Goal: Task Accomplishment & Management: Use online tool/utility

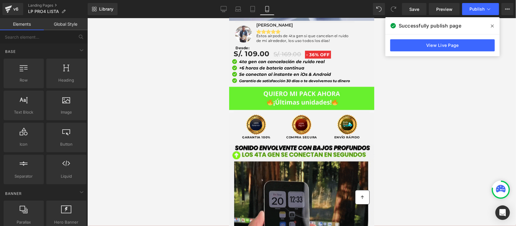
click at [492, 24] on icon at bounding box center [492, 26] width 3 height 5
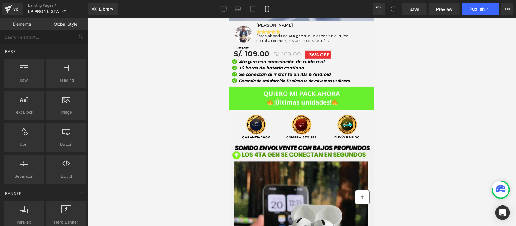
click at [201, 64] on div at bounding box center [301, 122] width 429 height 208
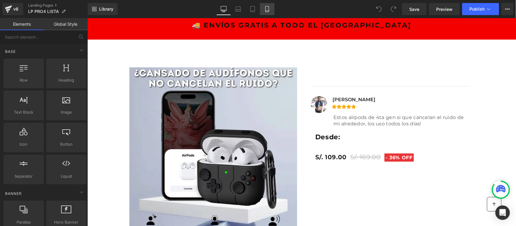
click at [268, 11] on icon at bounding box center [267, 11] width 3 height 0
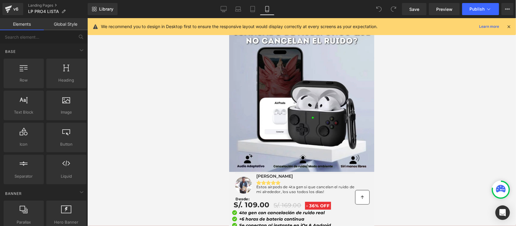
click at [504, 26] on div "We recommend you to design in Desktop first to ensure the responsive layout wou…" at bounding box center [304, 26] width 406 height 7
click at [507, 24] on icon at bounding box center [508, 26] width 5 height 5
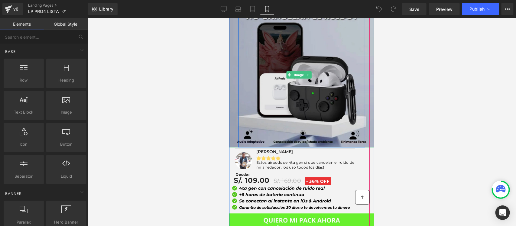
scroll to position [38, 0]
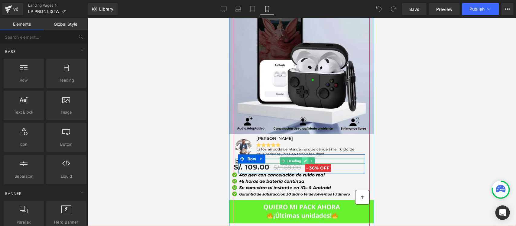
click at [303, 157] on link at bounding box center [305, 160] width 6 height 7
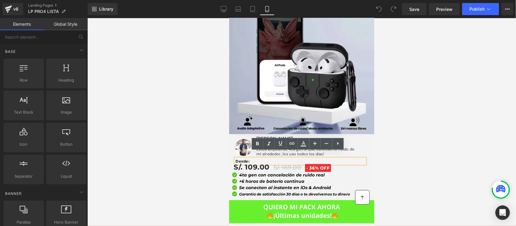
click at [303, 159] on h1 "Desde:" at bounding box center [300, 161] width 130 height 5
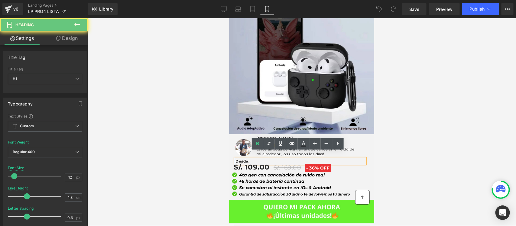
click at [303, 159] on h1 "Desde:" at bounding box center [300, 161] width 130 height 5
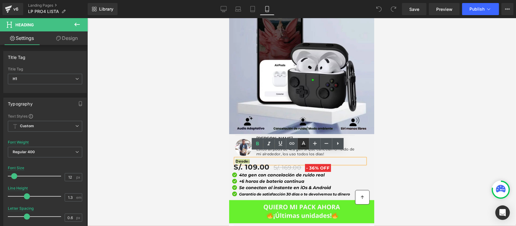
click at [303, 144] on icon at bounding box center [303, 144] width 3 height 4
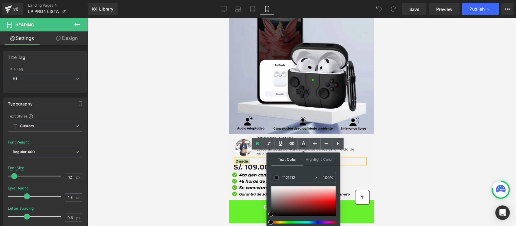
type input "#e85353"
type input "#fa0a0a"
drag, startPoint x: 321, startPoint y: 198, endPoint x: 334, endPoint y: 202, distance: 13.1
click at [334, 202] on div at bounding box center [303, 201] width 65 height 30
click at [411, 128] on div at bounding box center [301, 122] width 429 height 208
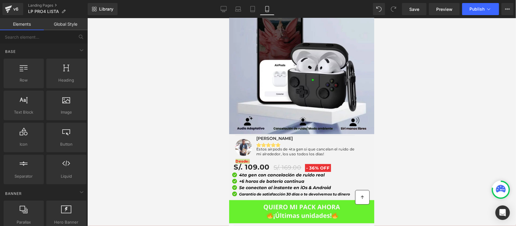
click at [411, 128] on div at bounding box center [301, 122] width 429 height 208
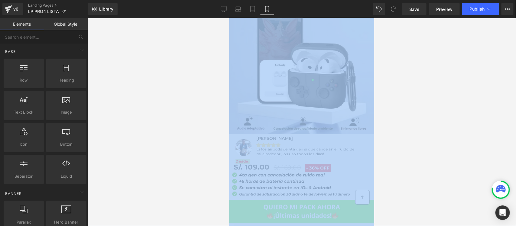
click at [411, 128] on div at bounding box center [301, 122] width 429 height 208
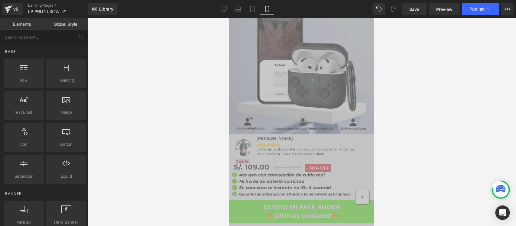
click at [363, 146] on div "Image Row Image Jorge M Heading Icon Icon Icon Icon Icon Icon List Hoz" at bounding box center [302, 119] width 136 height 280
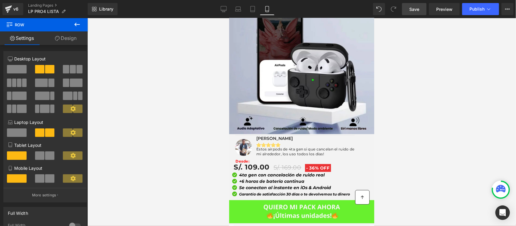
click at [413, 11] on span "Save" at bounding box center [415, 9] width 10 height 6
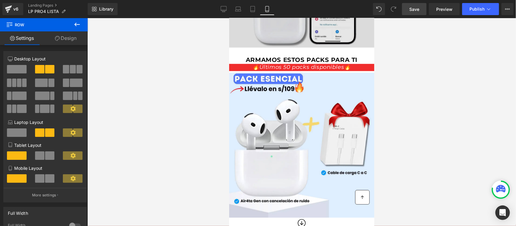
scroll to position [643, 0]
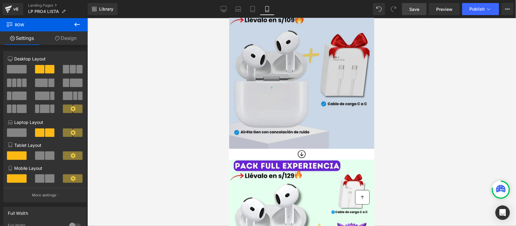
click at [326, 93] on img at bounding box center [301, 75] width 145 height 145
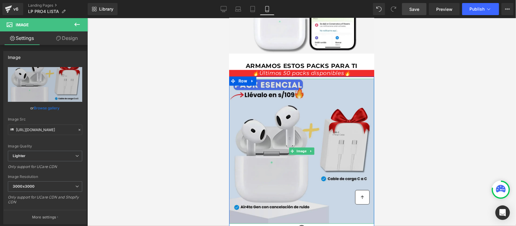
scroll to position [567, 0]
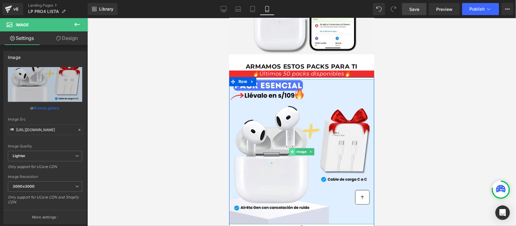
click at [291, 148] on span at bounding box center [292, 151] width 6 height 7
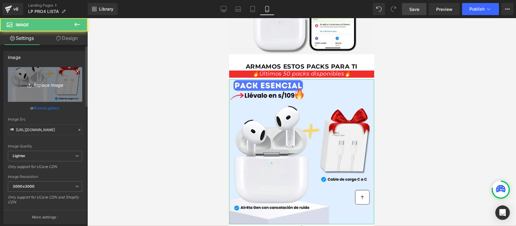
click at [45, 83] on icon "Replace Image" at bounding box center [45, 85] width 48 height 8
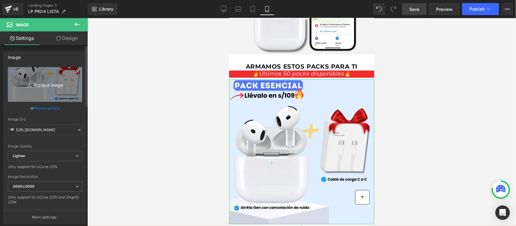
type input "C:\fakepath\PRODUCTOS WEB 66.webp"
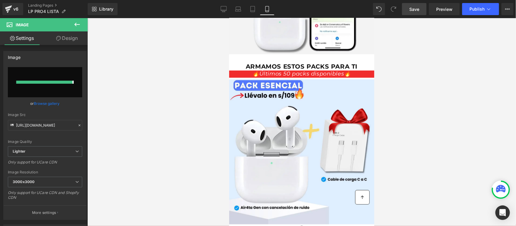
type input "https://ucarecdn.com/1575115e-c299-42f2-b809-96d930b81181/-/format/auto/-/previ…"
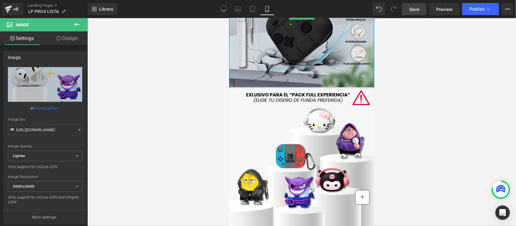
scroll to position [1021, 0]
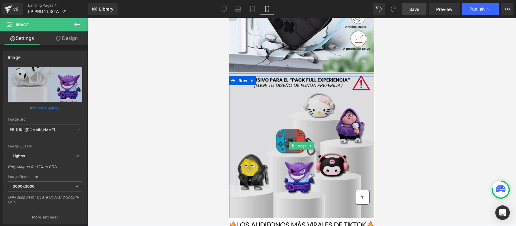
click at [294, 132] on img at bounding box center [301, 145] width 145 height 145
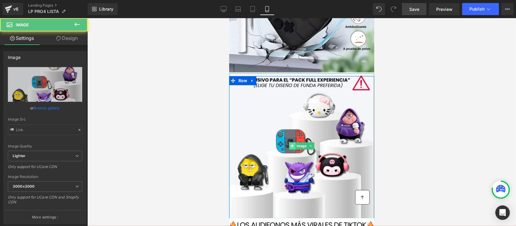
type input "https://ucarecdn.com/8c6b9ea3-6596-4f4f-b718-62fd8b772f2c/-/format/auto/-/previ…"
click at [291, 142] on span at bounding box center [292, 145] width 6 height 7
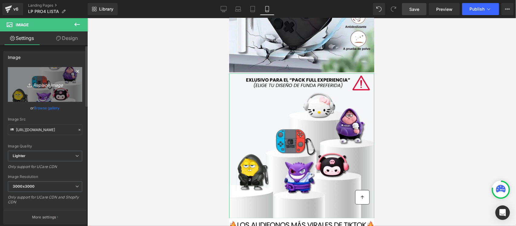
click at [48, 88] on icon "Replace Image" at bounding box center [45, 85] width 48 height 8
type input "C:\fakepath\Copia de Copia de NUEVA LANDING PRO 99.webp"
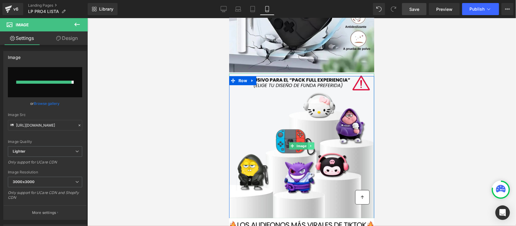
type input "https://ucarecdn.com/d3a650cb-1c18-4aaa-a47a-2731e3f52df2/-/format/auto/-/previ…"
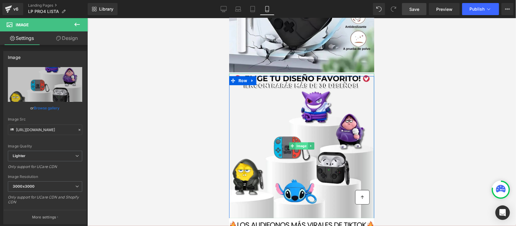
click at [295, 142] on span "Image" at bounding box center [301, 145] width 12 height 7
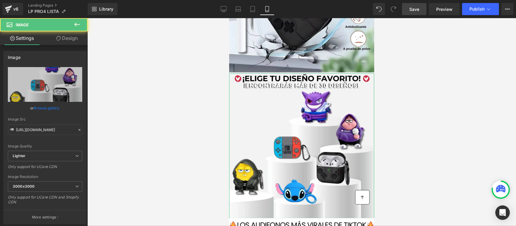
click at [72, 39] on link "Design" at bounding box center [67, 38] width 44 height 14
click at [0, 0] on div "Spacing" at bounding box center [0, 0] width 0 height 0
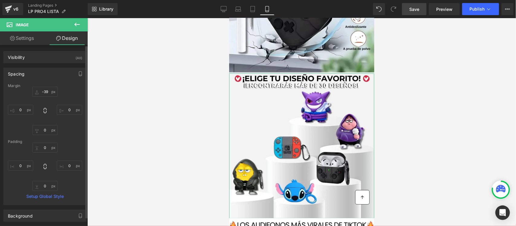
type input "-39"
type input "0"
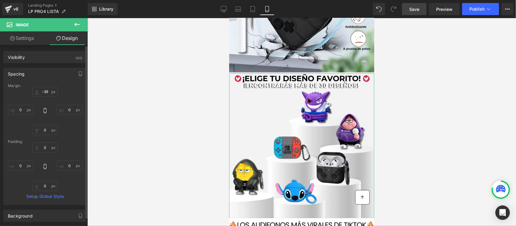
type input "0"
click at [48, 90] on input "-39" at bounding box center [44, 92] width 25 height 10
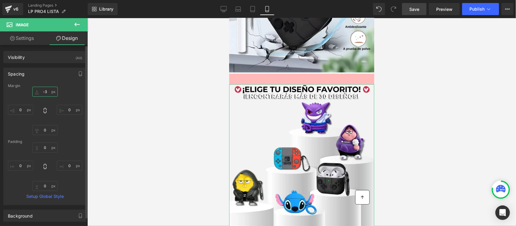
type input "-30"
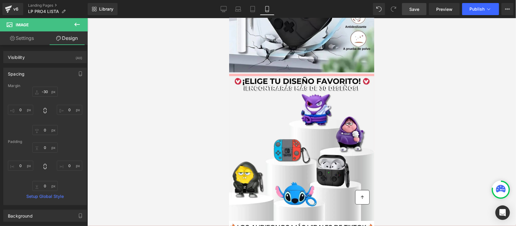
click at [410, 69] on div at bounding box center [301, 122] width 429 height 208
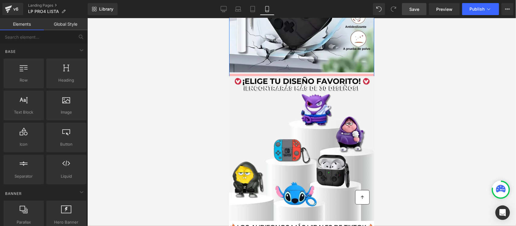
click at [365, 65] on div "Image Row" at bounding box center [301, 4] width 145 height 146
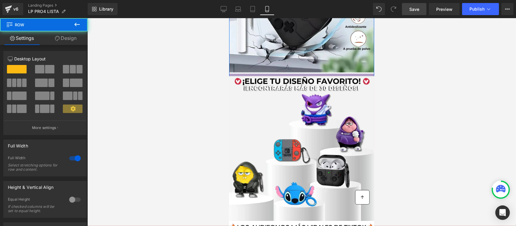
click at [362, 74] on div at bounding box center [301, 75] width 145 height 3
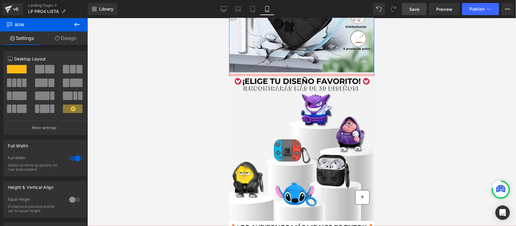
click at [61, 43] on link "Design" at bounding box center [66, 38] width 44 height 14
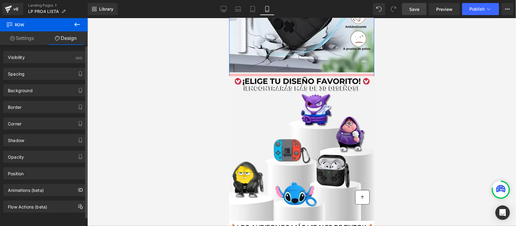
type input "#ffb9b8"
type input "100"
click at [26, 90] on div "Background" at bounding box center [20, 89] width 25 height 8
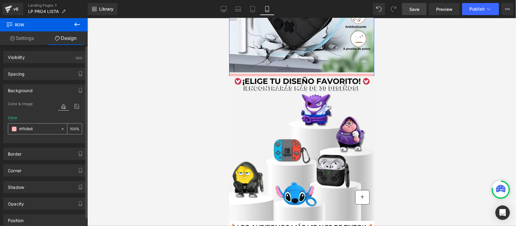
click at [32, 125] on div "#ffb9b8" at bounding box center [34, 129] width 52 height 11
click at [43, 128] on input "#ffb9b8" at bounding box center [38, 129] width 39 height 7
type input "f"
type input "0"
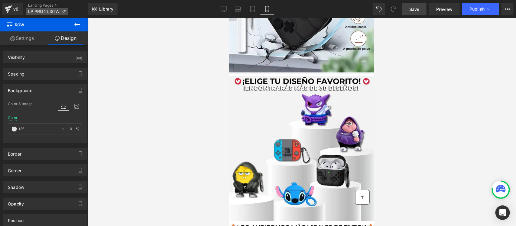
type input "f3f3"
type input "20"
type input "f3f3f3"
type input "100"
type input "#f3f3f3"
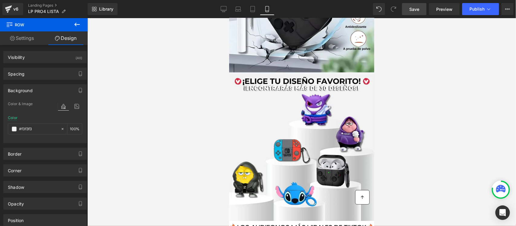
click at [415, 8] on span "Save" at bounding box center [415, 9] width 10 height 6
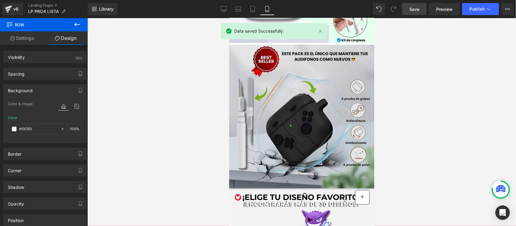
scroll to position [832, 0]
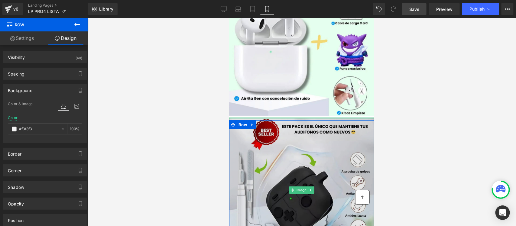
click at [368, 117] on div at bounding box center [301, 118] width 145 height 2
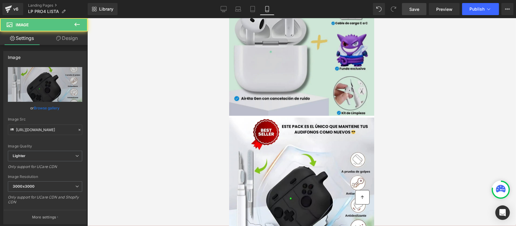
click at [229, 18] on div at bounding box center [229, 18] width 0 height 0
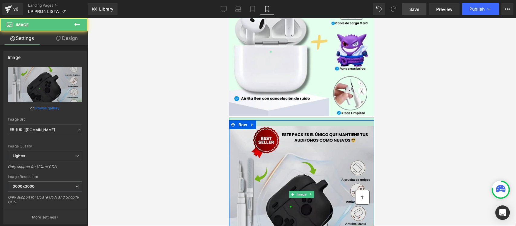
drag, startPoint x: 367, startPoint y: 109, endPoint x: 366, endPoint y: 117, distance: 8.3
click at [366, 117] on div "Image" at bounding box center [301, 193] width 145 height 153
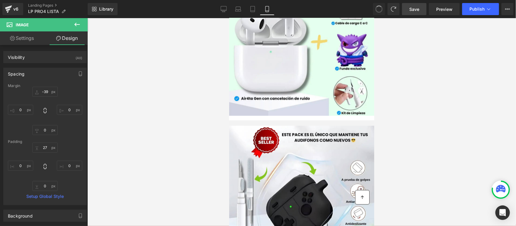
type input "-39"
type input "0"
type input "27"
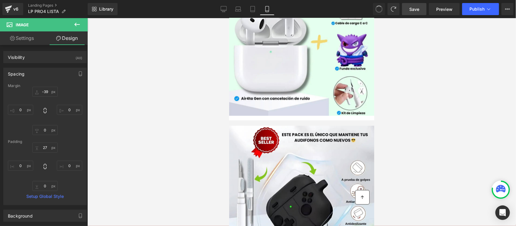
type input "0"
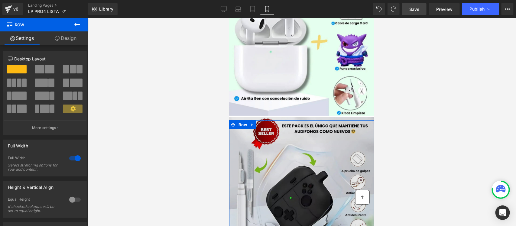
drag, startPoint x: 329, startPoint y: 119, endPoint x: 631, endPoint y: 124, distance: 302.3
click at [329, 120] on div "Image Row" at bounding box center [301, 192] width 145 height 145
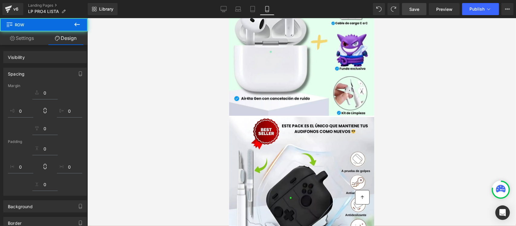
click at [413, 103] on div at bounding box center [301, 122] width 429 height 208
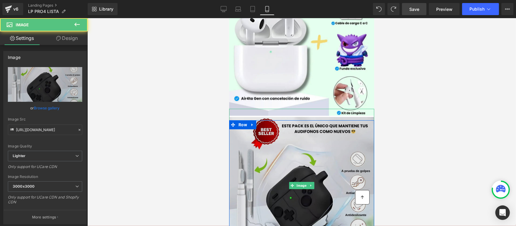
click at [357, 111] on img at bounding box center [301, 185] width 145 height 153
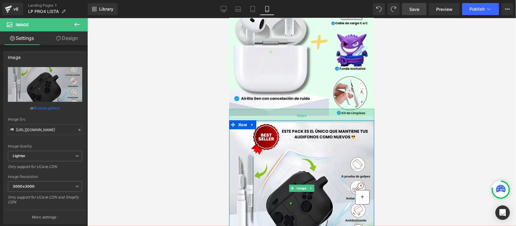
click at [343, 109] on div "45px" at bounding box center [301, 116] width 145 height 14
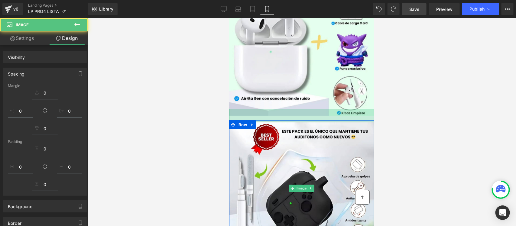
click at [426, 96] on div at bounding box center [301, 122] width 429 height 208
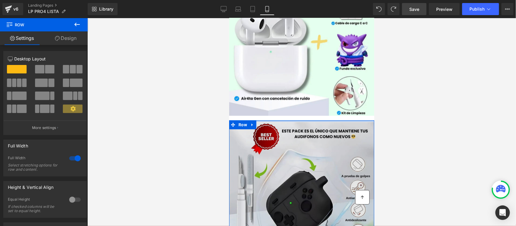
drag, startPoint x: 302, startPoint y: 112, endPoint x: 302, endPoint y: 106, distance: 5.8
click at [302, 120] on div "Image 45px Row" at bounding box center [301, 195] width 145 height 150
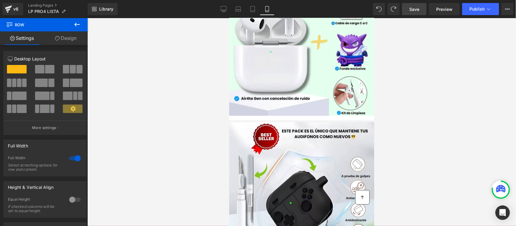
click at [415, 94] on div at bounding box center [301, 122] width 429 height 208
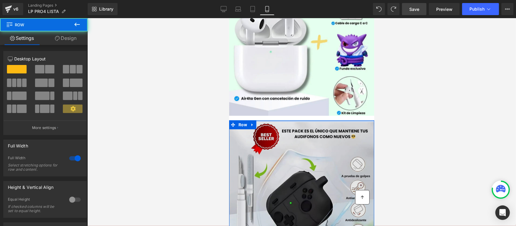
drag, startPoint x: 286, startPoint y: 112, endPoint x: 288, endPoint y: 106, distance: 6.0
click at [288, 120] on div "Image 45px Row" at bounding box center [301, 195] width 145 height 150
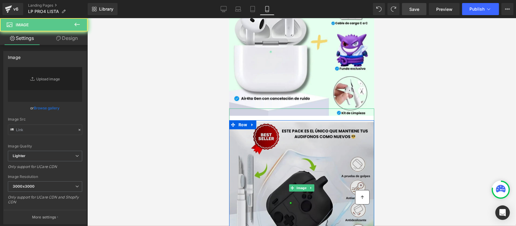
click at [316, 118] on img at bounding box center [301, 187] width 145 height 159
type input "https://ucarecdn.com/ae8a7091-b3bf-4a7b-8c3f-ef26190637b1/-/format/auto/-/previ…"
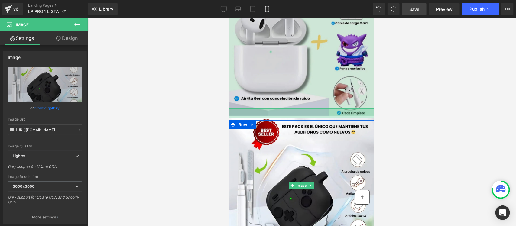
drag, startPoint x: 312, startPoint y: 101, endPoint x: 314, endPoint y: 97, distance: 5.0
click at [314, 97] on div "🚚 ENVÍOS GRATIS A TODO EL PERÚ Heading Row Row Image Row Image Jorge M Heading …" at bounding box center [301, 17] width 145 height 1663
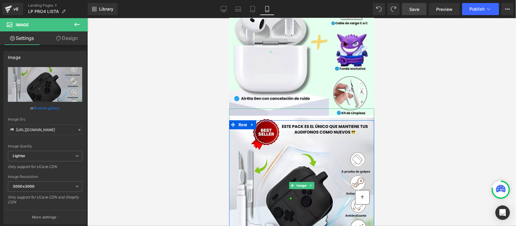
click at [402, 104] on div at bounding box center [301, 122] width 429 height 208
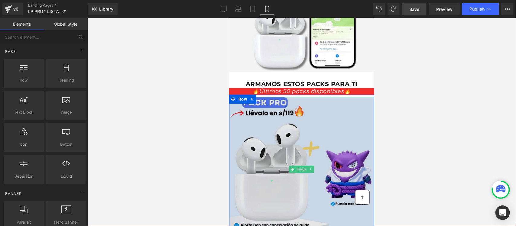
scroll to position [536, 0]
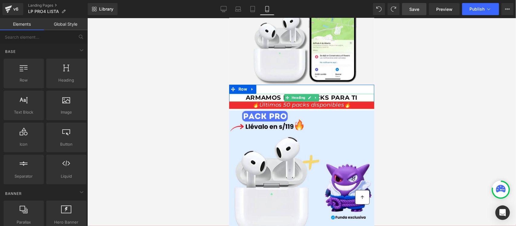
click at [309, 94] on link at bounding box center [309, 97] width 6 height 7
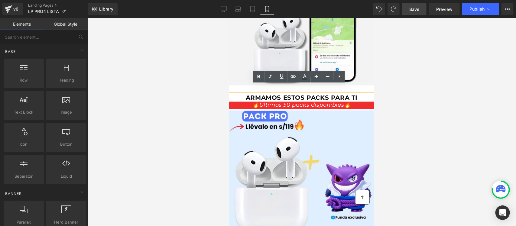
click at [330, 94] on span "ARMAMOS ESTOS PACKS PARA TI" at bounding box center [302, 97] width 112 height 7
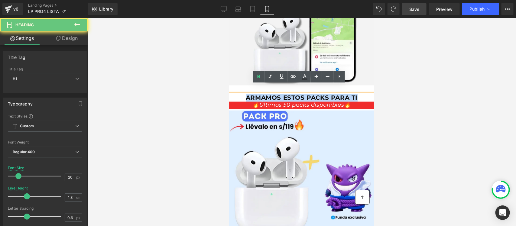
click at [330, 94] on span "ARMAMOS ESTOS PACKS PARA TI" at bounding box center [302, 97] width 112 height 7
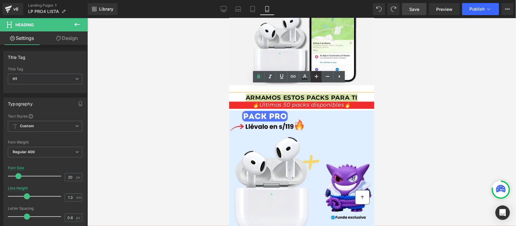
click at [319, 76] on icon at bounding box center [316, 76] width 7 height 7
type input "22"
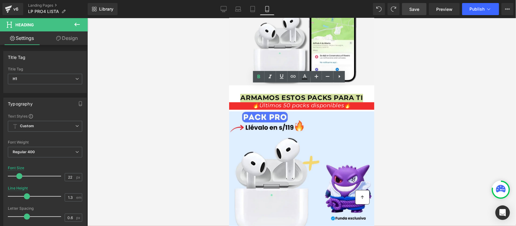
click at [425, 99] on div at bounding box center [301, 122] width 429 height 208
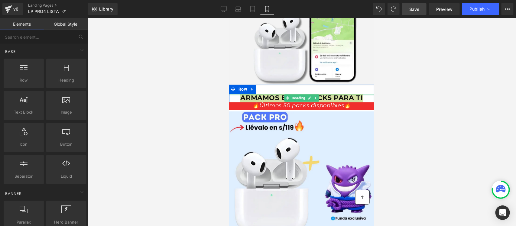
click at [358, 93] on div at bounding box center [301, 94] width 145 height 2
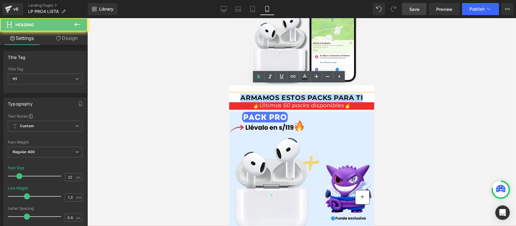
click at [361, 93] on h1 "ARMAMOS ESTOS PACKS PARA TI" at bounding box center [301, 97] width 145 height 9
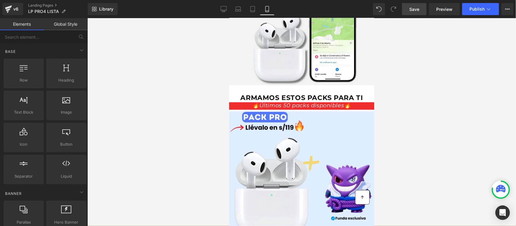
click at [417, 97] on div at bounding box center [301, 122] width 429 height 208
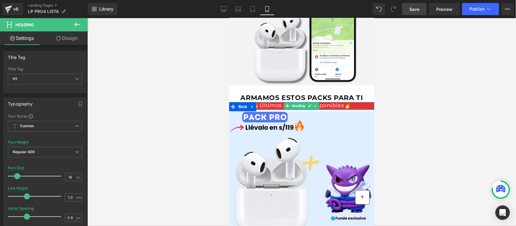
click at [343, 102] on span "🔥Últimos 50 packs disponibles🔥" at bounding box center [301, 105] width 99 height 7
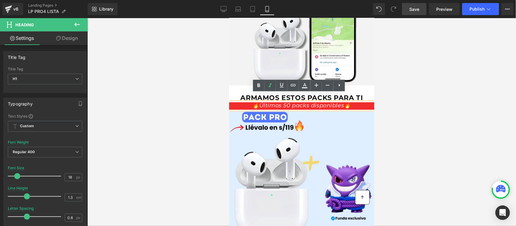
click at [184, 104] on div at bounding box center [301, 122] width 429 height 208
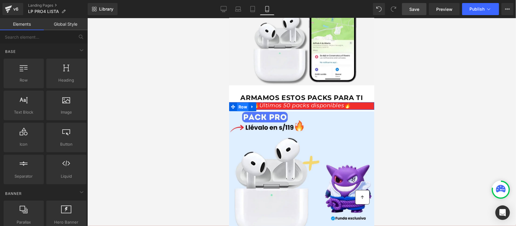
click at [243, 102] on span "Row" at bounding box center [242, 106] width 11 height 9
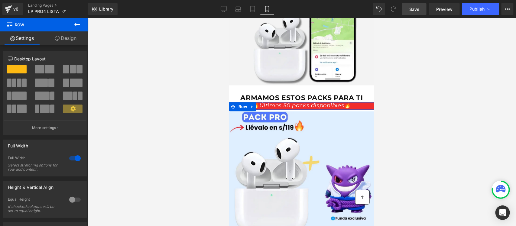
click at [71, 42] on link "Design" at bounding box center [66, 38] width 44 height 14
click at [0, 0] on div "Spacing" at bounding box center [0, 0] width 0 height 0
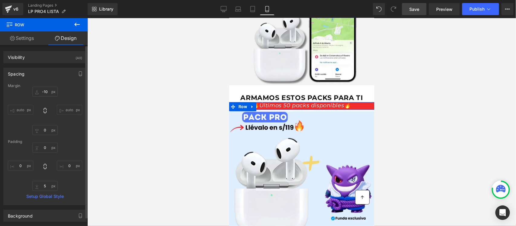
type input "-10"
type input "0"
type input "5"
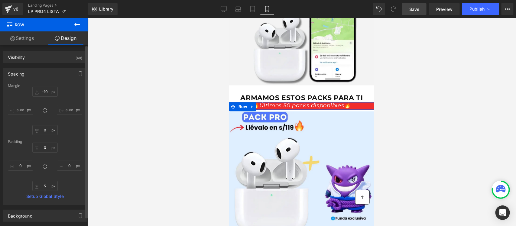
type input "0"
click at [44, 90] on input "-10" at bounding box center [44, 92] width 25 height 10
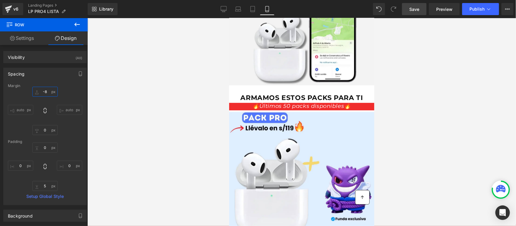
type input "-8"
click at [417, 7] on span "Save" at bounding box center [415, 9] width 10 height 6
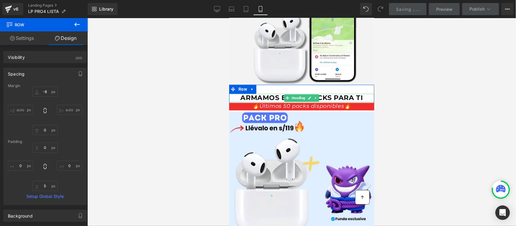
click at [361, 93] on h1 "ARMAMOS ESTOS PACKS PARA TI" at bounding box center [301, 97] width 145 height 9
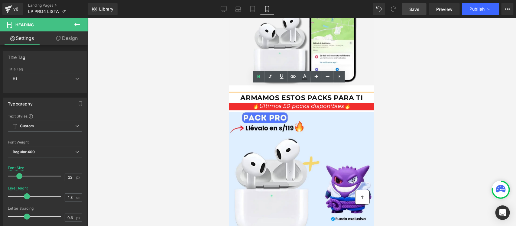
click at [196, 119] on div at bounding box center [301, 122] width 429 height 208
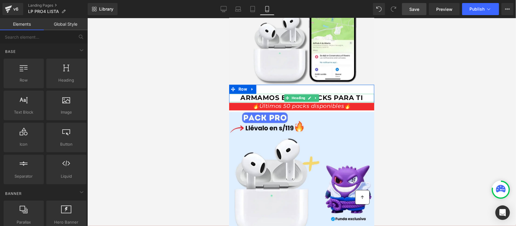
click at [359, 93] on span "ARMAMOS ESTOS PACKS PARA TI" at bounding box center [301, 97] width 123 height 8
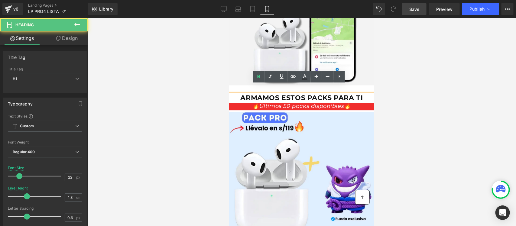
click at [363, 93] on h1 "ARMAMOS ESTOS PACKS PARA TI" at bounding box center [301, 97] width 145 height 9
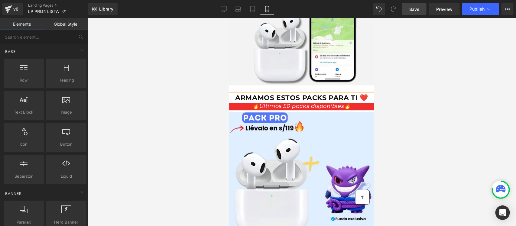
click at [421, 93] on div at bounding box center [301, 122] width 429 height 208
click at [229, 18] on div at bounding box center [229, 18] width 0 height 0
click at [357, 93] on span "ARMAMOS ESTOS PACKS PARA TI ❤️" at bounding box center [301, 97] width 133 height 8
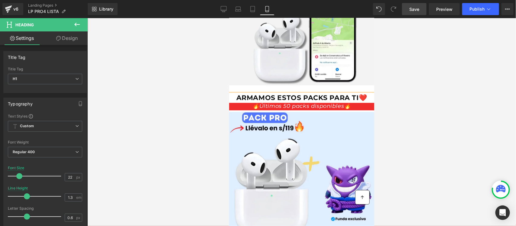
click at [415, 12] on link "Save" at bounding box center [414, 9] width 25 height 12
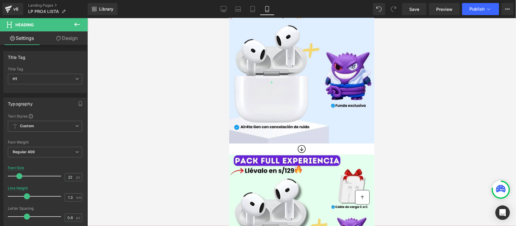
scroll to position [612, 0]
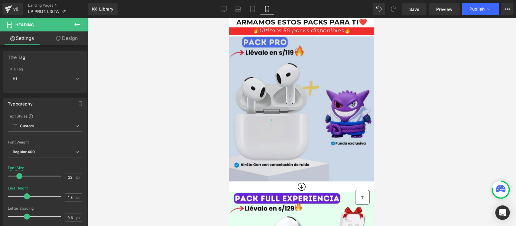
click at [342, 92] on img at bounding box center [301, 108] width 145 height 145
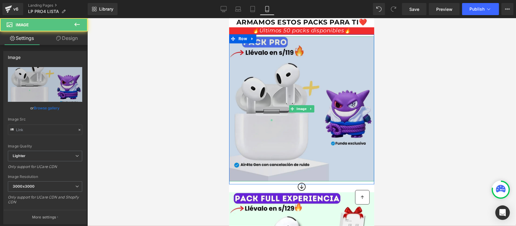
type input "https://ucarecdn.com/1575115e-c299-42f2-b809-96d930b81181/-/format/auto/-/previ…"
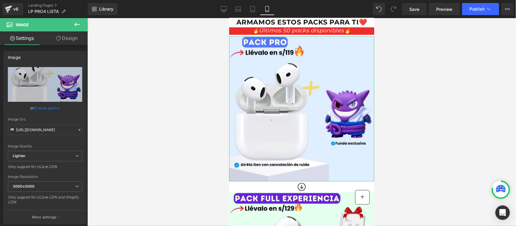
click at [76, 38] on link "Design" at bounding box center [67, 38] width 44 height 14
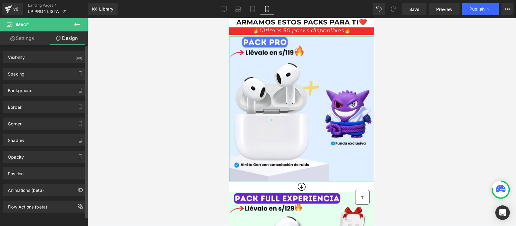
click at [43, 80] on div "Background Color & Image color transparent Color transparent 0 % Image Replace …" at bounding box center [45, 88] width 90 height 17
click at [43, 76] on div "Spacing" at bounding box center [45, 73] width 83 height 11
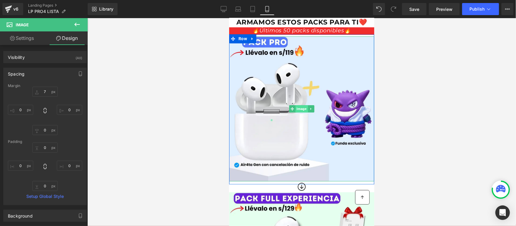
click at [295, 105] on span "Image" at bounding box center [301, 108] width 12 height 7
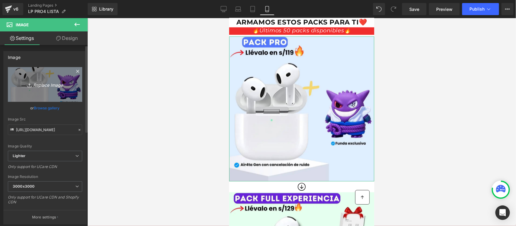
click at [53, 88] on icon "Replace Image" at bounding box center [45, 85] width 48 height 8
type input "C:\fakepath\pack pro.webp"
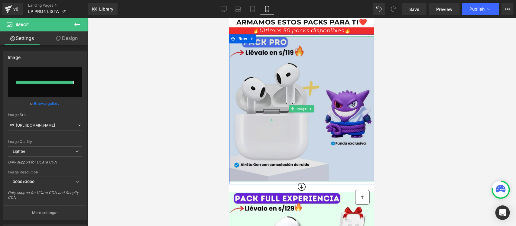
type input "https://ucarecdn.com/2d4534a1-73f3-4beb-aa32-7db1b7e82b43/-/format/auto/-/previ…"
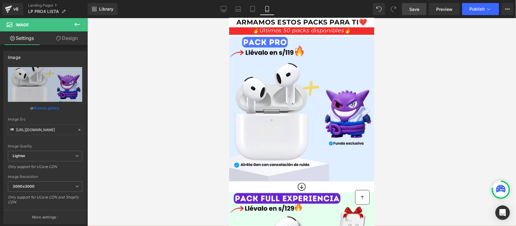
click at [414, 11] on span "Save" at bounding box center [415, 9] width 10 height 6
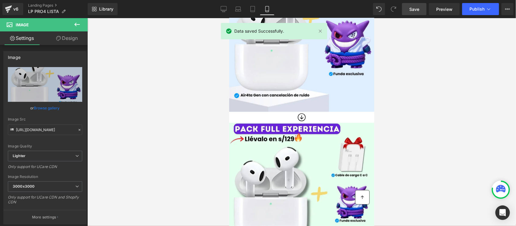
scroll to position [574, 0]
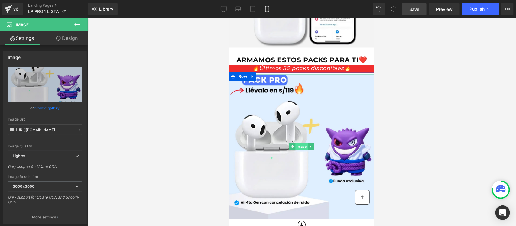
click at [295, 143] on span "Image" at bounding box center [301, 146] width 12 height 7
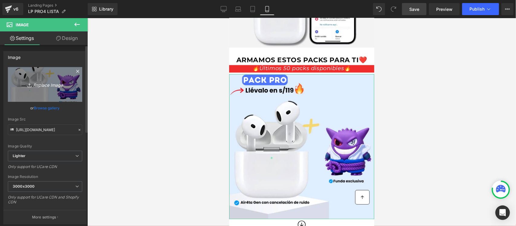
click at [58, 87] on icon "Replace Image" at bounding box center [45, 85] width 48 height 8
type input "C:\fakepath\pack pro.webp"
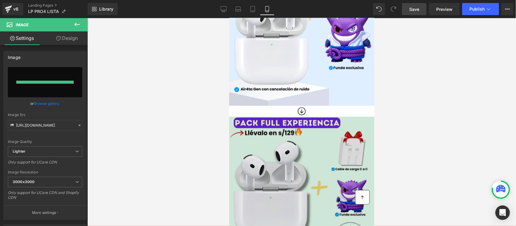
type input "https://ucarecdn.com/3ec1ea6b-2869-4a86-a2c1-292b7d8e292c/-/format/auto/-/previ…"
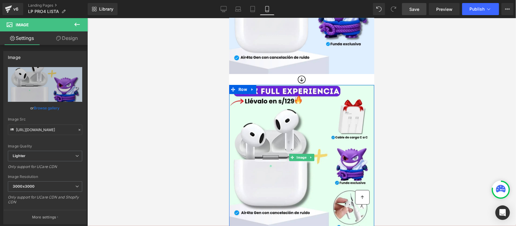
scroll to position [763, 0]
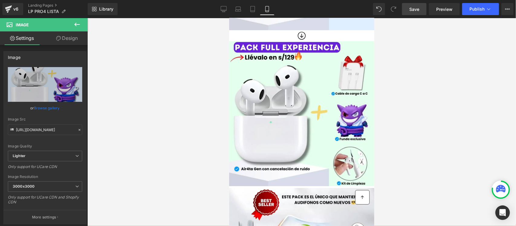
click at [418, 7] on span "Save" at bounding box center [415, 9] width 10 height 6
click at [471, 14] on button "Publish" at bounding box center [481, 9] width 37 height 12
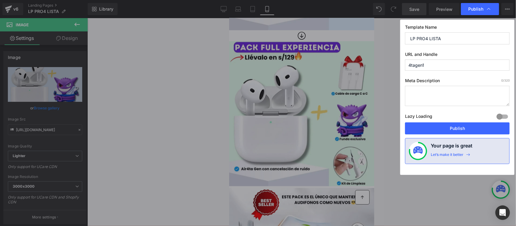
click at [436, 67] on input "4tagen1" at bounding box center [457, 65] width 105 height 11
type input "4tagen"
click at [459, 131] on button "Publish" at bounding box center [457, 129] width 105 height 12
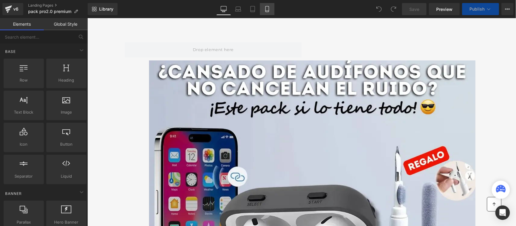
click at [267, 8] on icon at bounding box center [267, 9] width 6 height 6
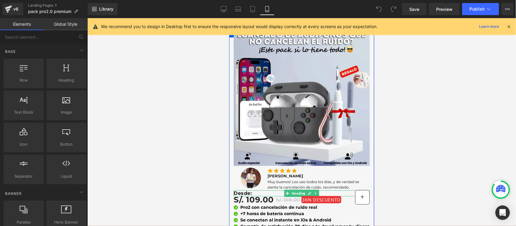
click at [308, 192] on icon at bounding box center [309, 194] width 3 height 4
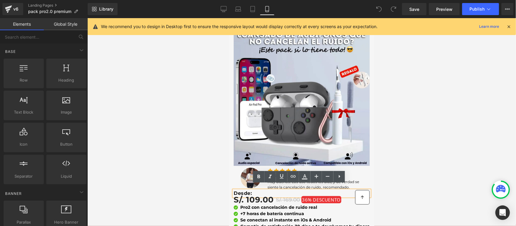
click at [291, 190] on h1 "Desde:" at bounding box center [302, 193] width 136 height 6
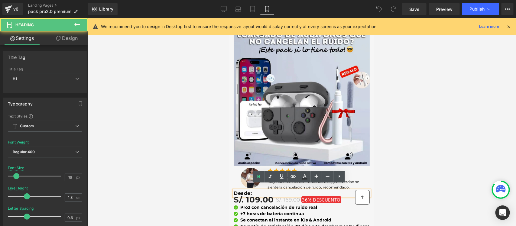
click at [291, 190] on h1 "Desde:" at bounding box center [302, 193] width 136 height 6
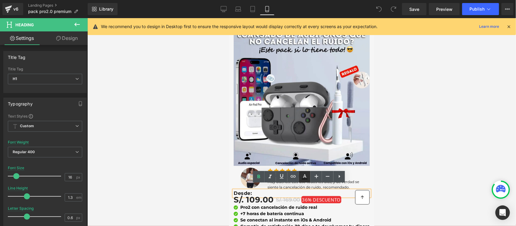
click at [302, 175] on icon at bounding box center [304, 176] width 7 height 7
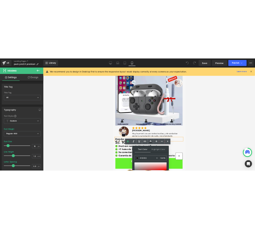
scroll to position [76, 0]
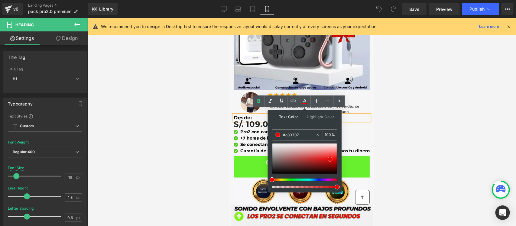
click at [330, 160] on div at bounding box center [304, 159] width 65 height 30
click at [243, 115] on strong "Desde:" at bounding box center [243, 118] width 18 height 6
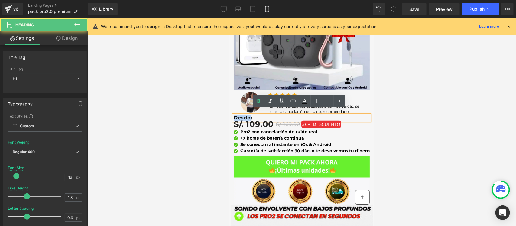
click at [243, 115] on strong "Desde:" at bounding box center [243, 118] width 18 height 6
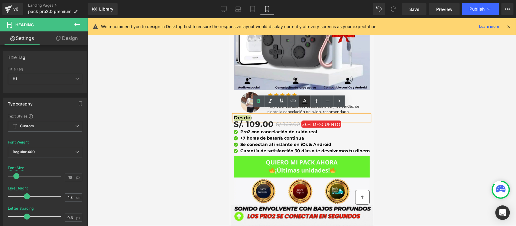
click at [304, 102] on icon at bounding box center [304, 101] width 7 height 7
type input "#121212"
type input "100"
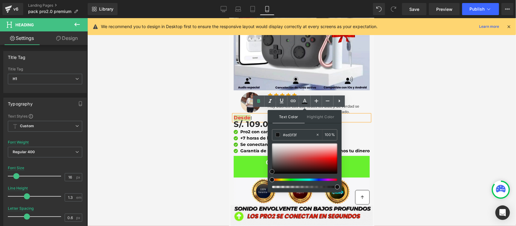
click at [327, 156] on div at bounding box center [304, 159] width 65 height 30
drag, startPoint x: 328, startPoint y: 160, endPoint x: 333, endPoint y: 159, distance: 5.3
click at [333, 159] on div at bounding box center [304, 159] width 65 height 30
click at [251, 117] on span "S/. 109.00" at bounding box center [254, 124] width 40 height 14
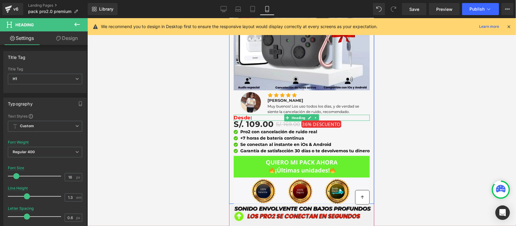
click at [252, 115] on h1 "Desde :" at bounding box center [302, 118] width 136 height 6
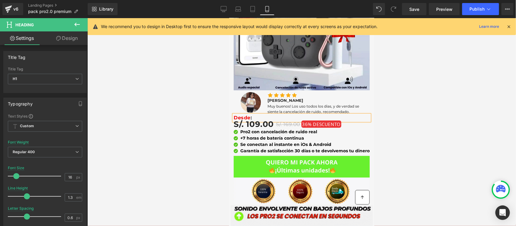
click at [252, 115] on h1 "Desde :" at bounding box center [302, 118] width 136 height 6
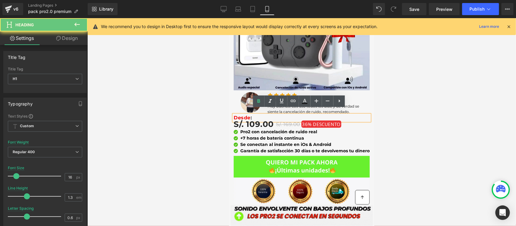
click at [252, 115] on h1 "Desde :" at bounding box center [302, 118] width 136 height 6
drag, startPoint x: 252, startPoint y: 111, endPoint x: 234, endPoint y: 110, distance: 17.9
click at [234, 115] on h1 "Desde :" at bounding box center [302, 118] width 136 height 6
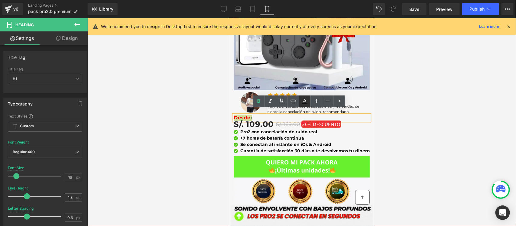
click at [306, 100] on icon at bounding box center [304, 101] width 7 height 7
type input "#121212"
type input "100"
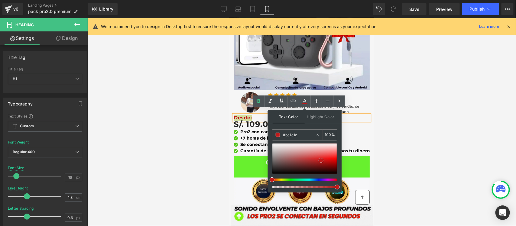
type input "#c31d1d"
drag, startPoint x: 332, startPoint y: 158, endPoint x: 321, endPoint y: 161, distance: 11.9
click at [321, 161] on div at bounding box center [304, 159] width 65 height 30
click at [424, 112] on div at bounding box center [301, 122] width 429 height 208
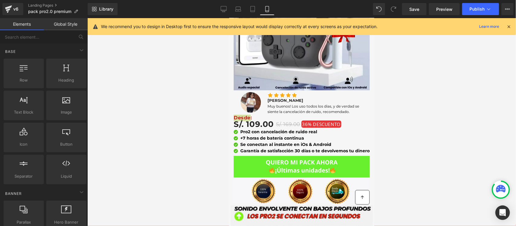
click at [424, 112] on div at bounding box center [301, 122] width 429 height 208
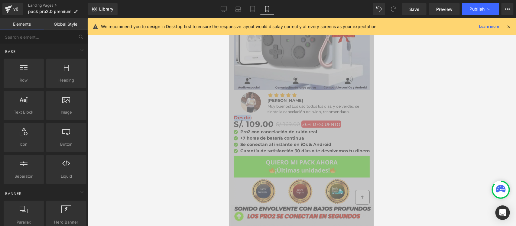
click at [357, 117] on div "S/. 109.00 S/. 169.00 36% DESCUENTO" at bounding box center [302, 124] width 136 height 14
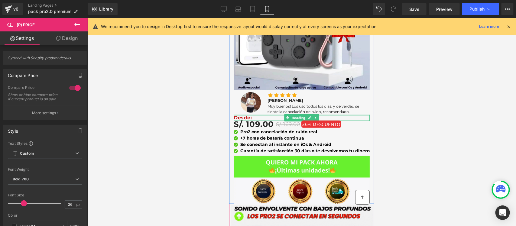
click at [246, 115] on div at bounding box center [302, 116] width 136 height 2
click at [246, 115] on strong "Desde :" at bounding box center [243, 118] width 18 height 6
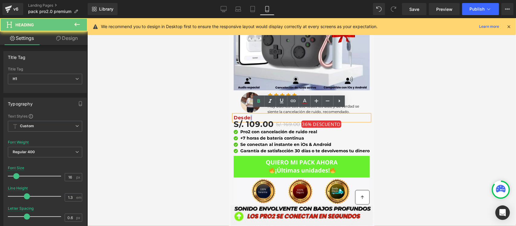
click at [247, 115] on strong "Desde :" at bounding box center [243, 118] width 18 height 6
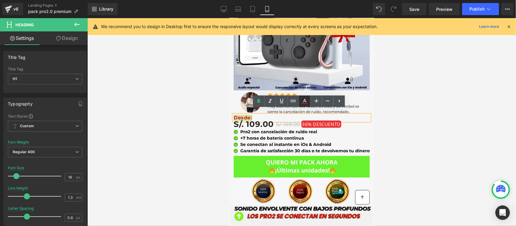
click at [306, 100] on icon at bounding box center [304, 101] width 3 height 4
type input "100"
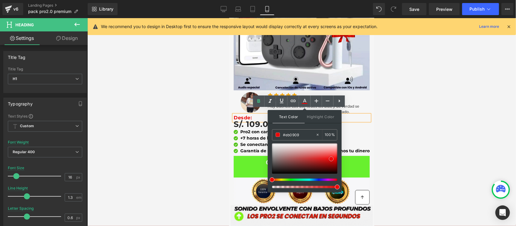
drag, startPoint x: 312, startPoint y: 158, endPoint x: 331, endPoint y: 159, distance: 19.4
click at [331, 159] on div at bounding box center [304, 159] width 65 height 30
type input "#e80c0c"
click at [396, 122] on div at bounding box center [301, 122] width 429 height 208
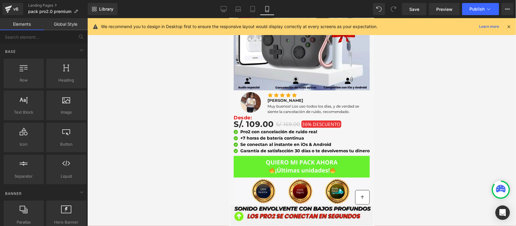
click at [402, 117] on div at bounding box center [301, 122] width 429 height 208
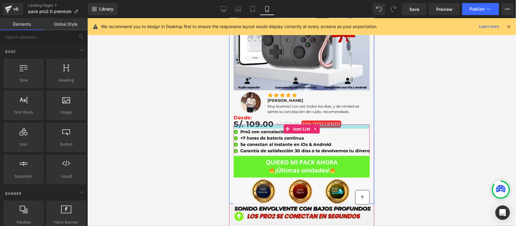
click at [354, 124] on div at bounding box center [302, 126] width 136 height 4
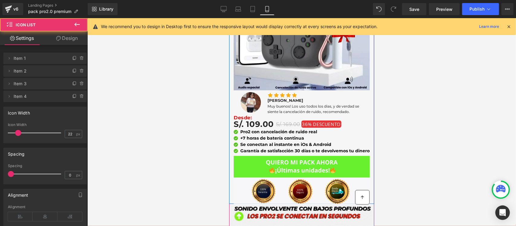
click at [355, 117] on div "S/. 109.00 S/. 169.00 36% DESCUENTO" at bounding box center [302, 124] width 136 height 14
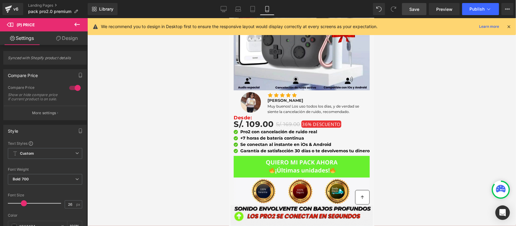
click at [413, 9] on span "Save" at bounding box center [415, 9] width 10 height 6
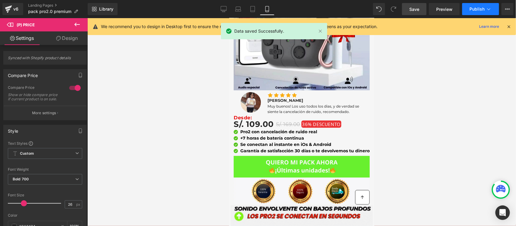
click at [469, 8] on button "Publish" at bounding box center [481, 9] width 37 height 12
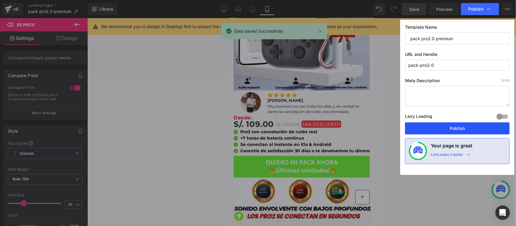
click at [451, 125] on button "Publish" at bounding box center [457, 129] width 105 height 12
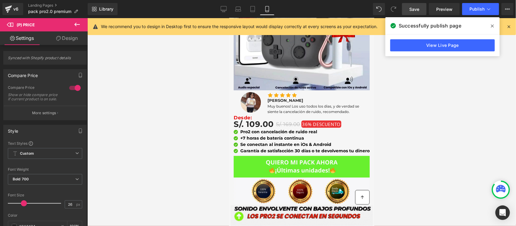
click at [494, 23] on span at bounding box center [493, 26] width 10 height 10
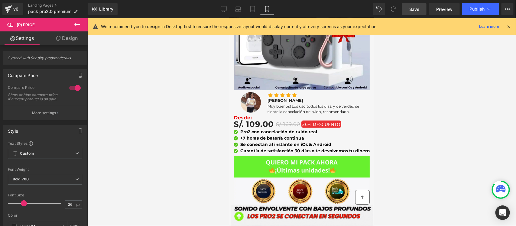
click at [510, 25] on icon at bounding box center [508, 26] width 5 height 5
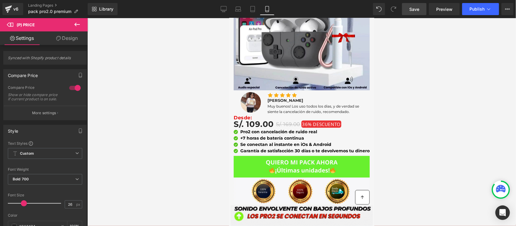
click at [456, 60] on div at bounding box center [301, 122] width 429 height 208
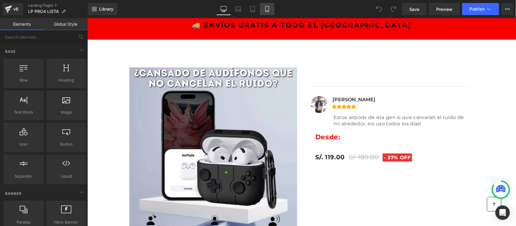
click at [266, 9] on icon at bounding box center [267, 9] width 3 height 6
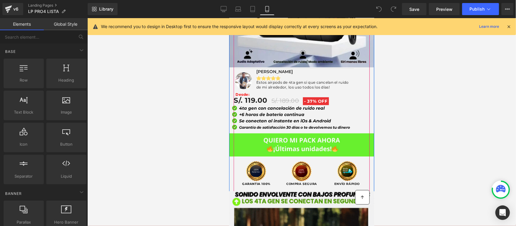
scroll to position [113, 0]
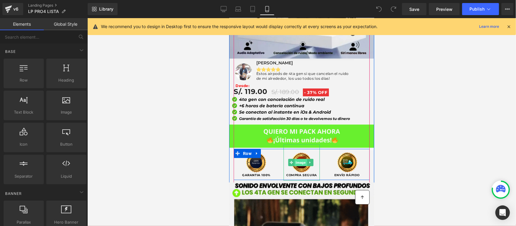
click at [294, 159] on span "Image" at bounding box center [300, 162] width 12 height 7
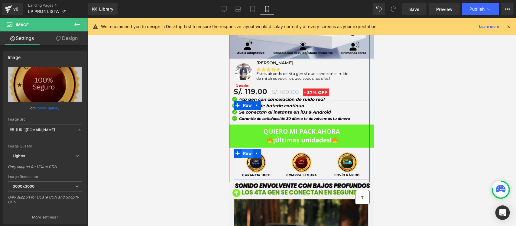
click at [241, 149] on span "Row" at bounding box center [246, 153] width 11 height 9
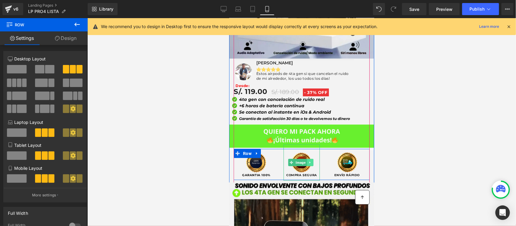
click at [310, 159] on link at bounding box center [310, 162] width 6 height 7
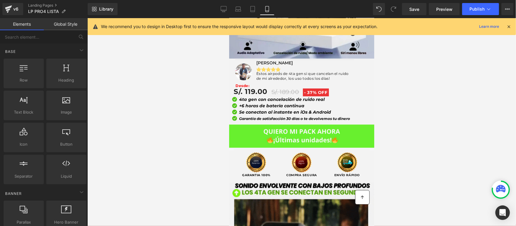
click at [406, 159] on div at bounding box center [301, 122] width 429 height 208
click at [203, 92] on div at bounding box center [301, 122] width 429 height 208
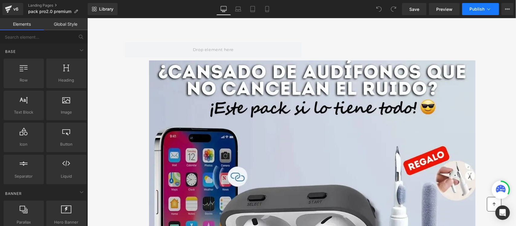
click at [494, 11] on button "Publish" at bounding box center [481, 9] width 37 height 12
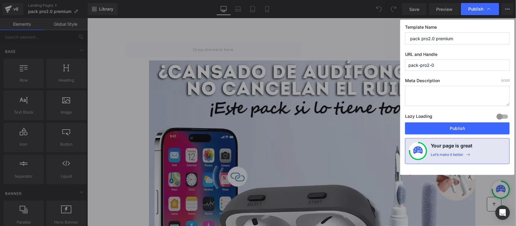
click at [434, 38] on input "pack pro2.0 premium" at bounding box center [457, 38] width 105 height 12
paste input "⭐⭐⭐⭐⭐"
click at [470, 29] on label "Template Name" at bounding box center [457, 29] width 105 height 8
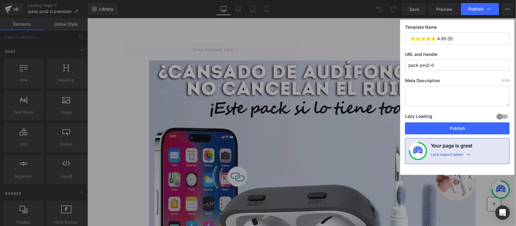
click at [450, 40] on input "⭐⭐⭐⭐⭐ 4.95 (5)" at bounding box center [457, 38] width 105 height 12
click at [466, 40] on input "⭐⭐⭐⭐⭐ 4.95 (5)" at bounding box center [457, 38] width 105 height 12
click at [479, 33] on input "⭐⭐⭐⭐⭐ 4.95 (5)" at bounding box center [457, 38] width 105 height 12
click at [479, 29] on label "Template Name" at bounding box center [457, 29] width 105 height 8
click at [462, 35] on input "⭐⭐⭐⭐⭐ 4.95 (5)" at bounding box center [457, 38] width 105 height 12
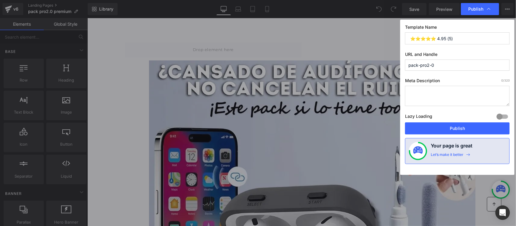
click at [467, 48] on div "Template Name ⭐⭐⭐⭐⭐ 4.95 (5) URL and Handle pack-pro2-0 Meta Description 0 /320…" at bounding box center [458, 98] width 114 height 156
click at [471, 39] on input "⭐⭐⭐⭐⭐ 4.95 (5)" at bounding box center [457, 38] width 105 height 12
drag, startPoint x: 442, startPoint y: 38, endPoint x: 476, endPoint y: 38, distance: 33.6
click at [476, 38] on input "⭐⭐⭐⭐⭐ 4.95 (5)" at bounding box center [457, 38] width 105 height 12
type input "⭐⭐⭐⭐⭐"
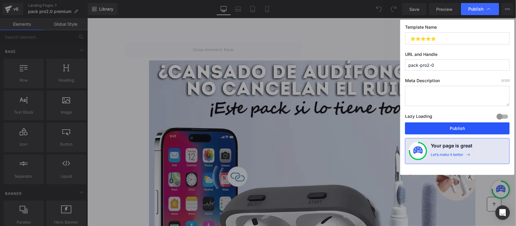
click at [472, 128] on button "Publish" at bounding box center [457, 129] width 105 height 12
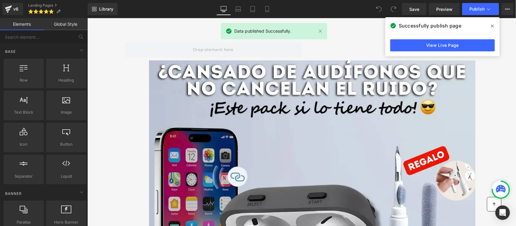
click at [489, 23] on span at bounding box center [493, 26] width 10 height 10
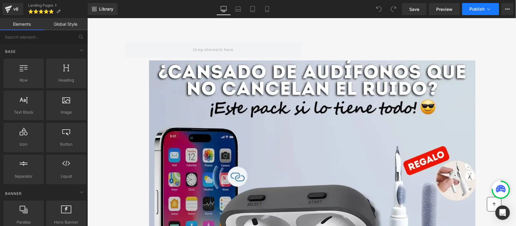
click at [489, 8] on icon at bounding box center [489, 9] width 6 height 6
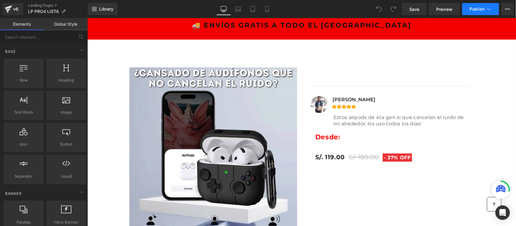
click at [492, 5] on button "Publish" at bounding box center [481, 9] width 37 height 12
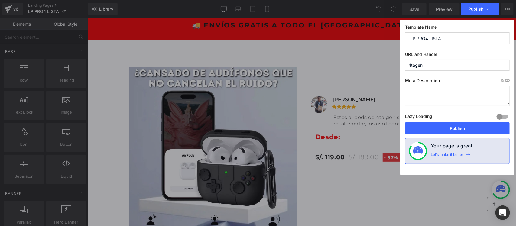
click at [448, 38] on input "LP PRO4 LISTA" at bounding box center [457, 38] width 105 height 12
paste input "⭐⭐⭐⭐⭐"
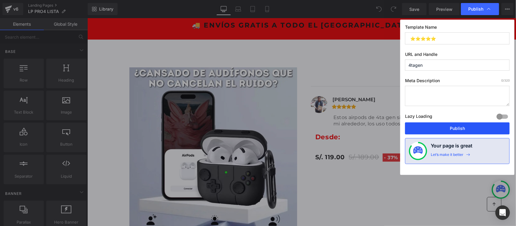
type input "⭐⭐⭐⭐⭐"
click at [448, 130] on button "Publish" at bounding box center [457, 129] width 105 height 12
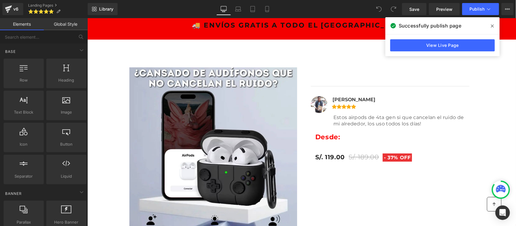
click at [491, 25] on span at bounding box center [493, 26] width 10 height 10
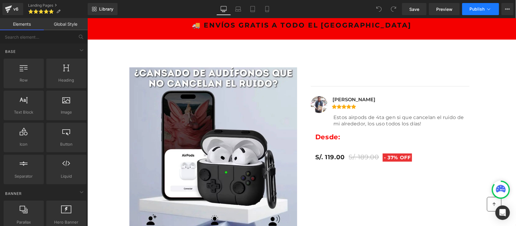
click at [490, 10] on icon at bounding box center [489, 9] width 6 height 6
